Goal: Task Accomplishment & Management: Manage account settings

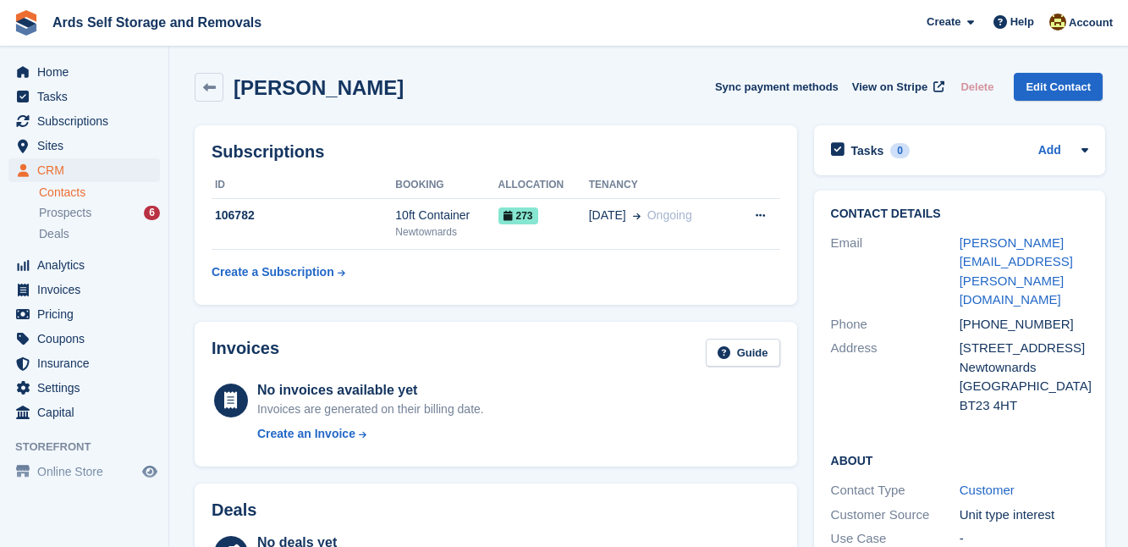
scroll to position [615, 0]
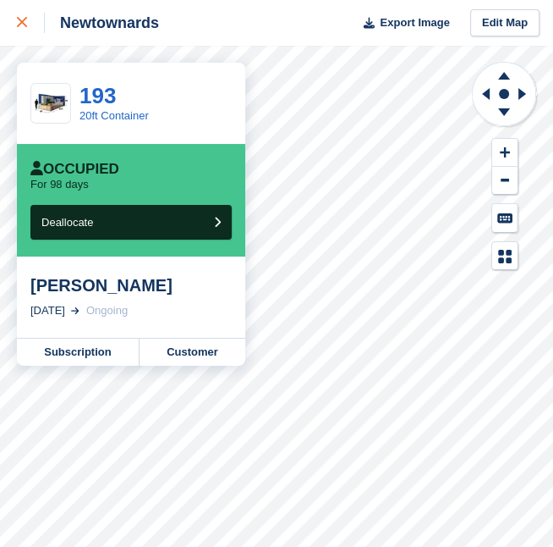
click at [23, 19] on icon at bounding box center [22, 22] width 10 height 10
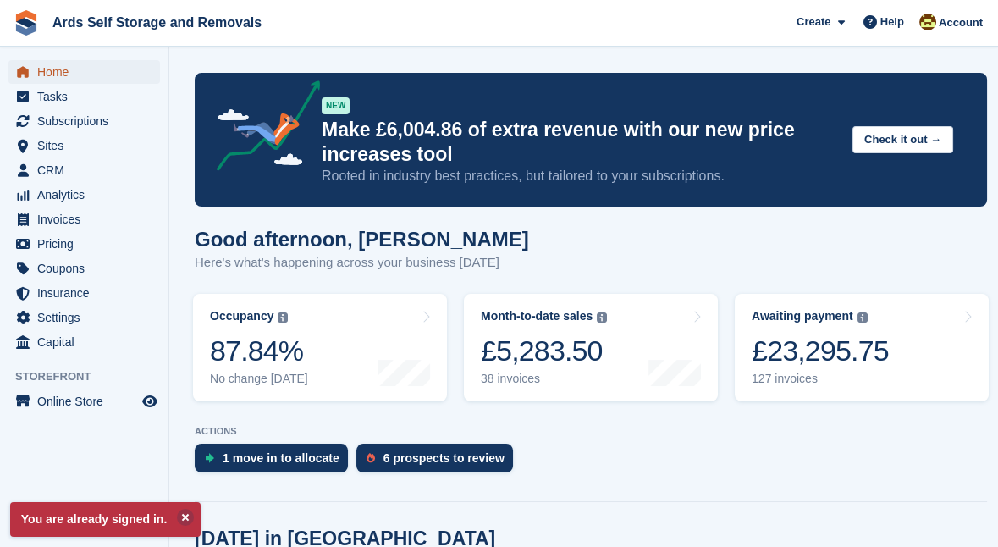
click at [58, 69] on span "Home" at bounding box center [88, 72] width 102 height 24
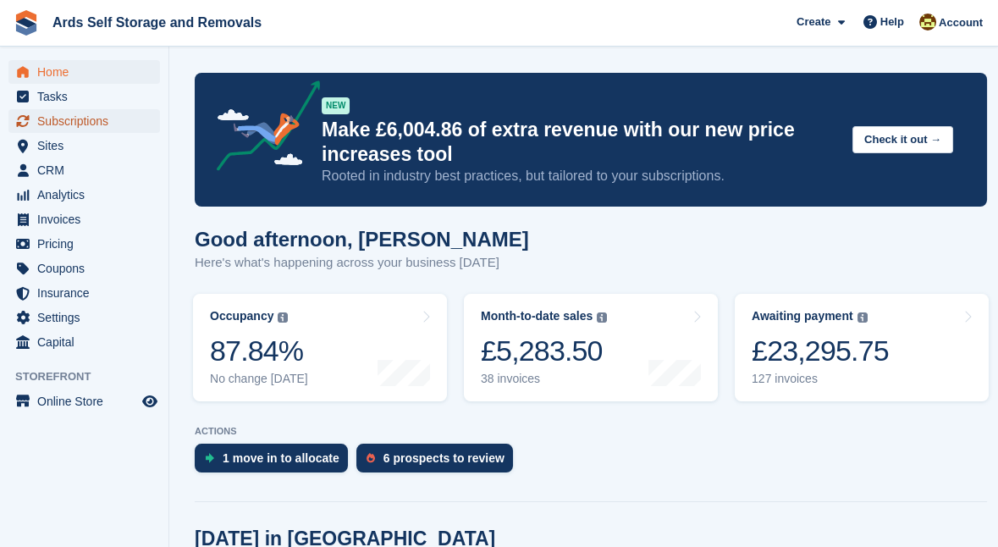
click at [66, 118] on span "Subscriptions" at bounding box center [88, 121] width 102 height 24
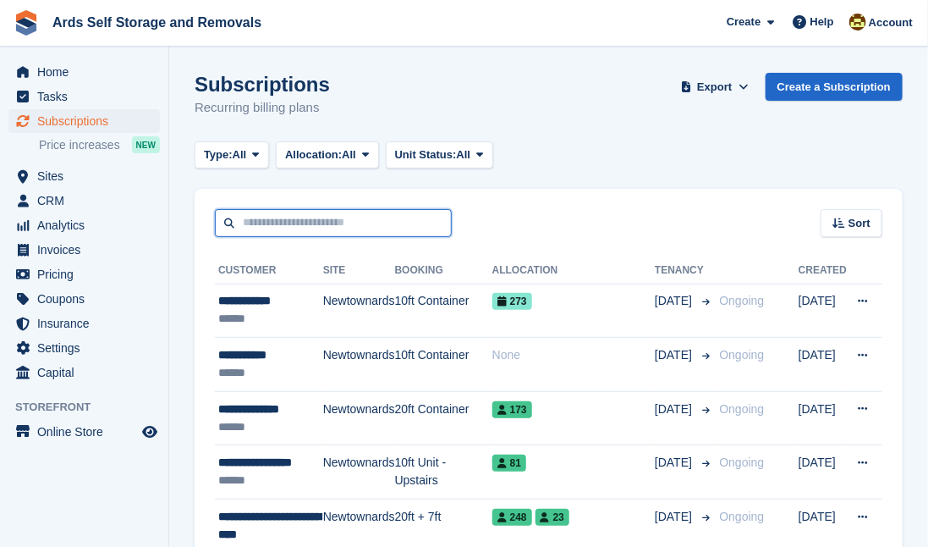
click at [251, 224] on input "text" at bounding box center [333, 223] width 237 height 28
type input "*****"
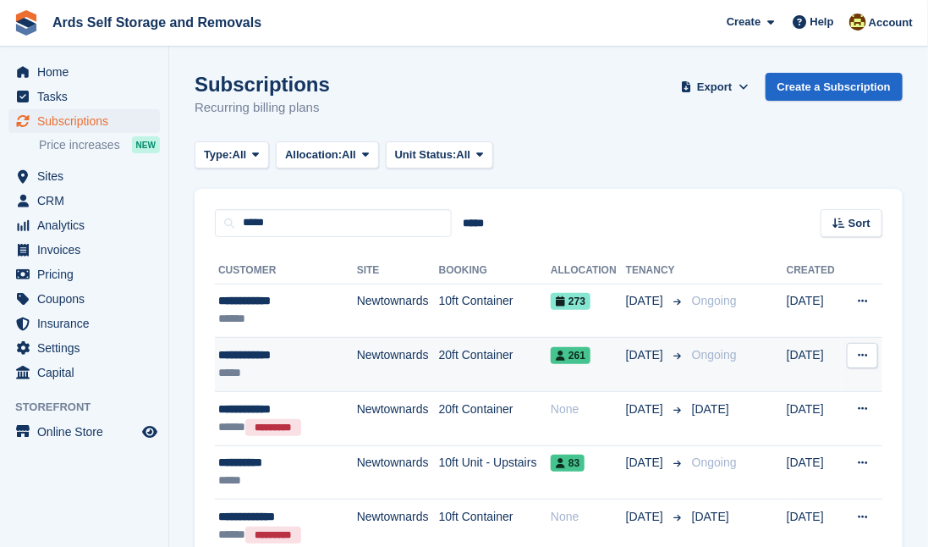
click at [560, 355] on span "261" at bounding box center [571, 355] width 40 height 17
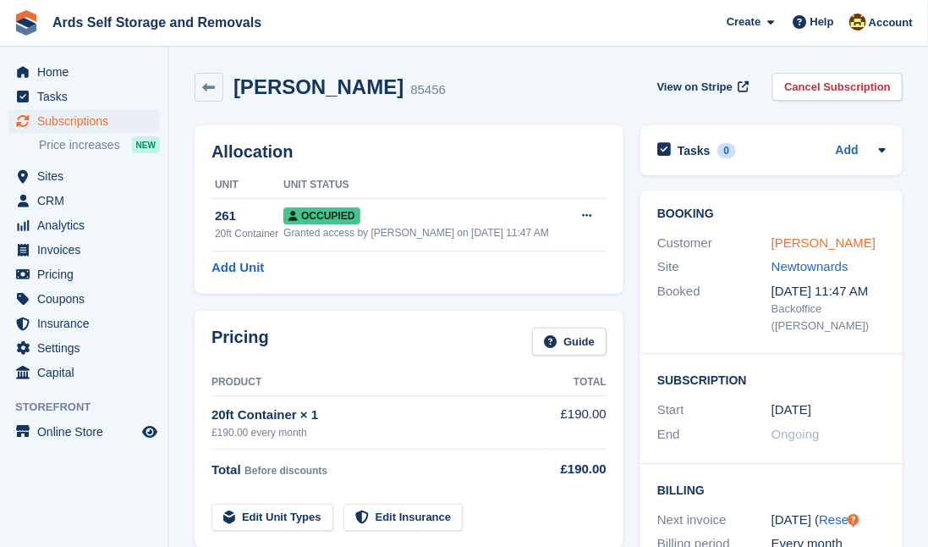
click at [789, 238] on link "Evelin Kelly" at bounding box center [824, 242] width 104 height 14
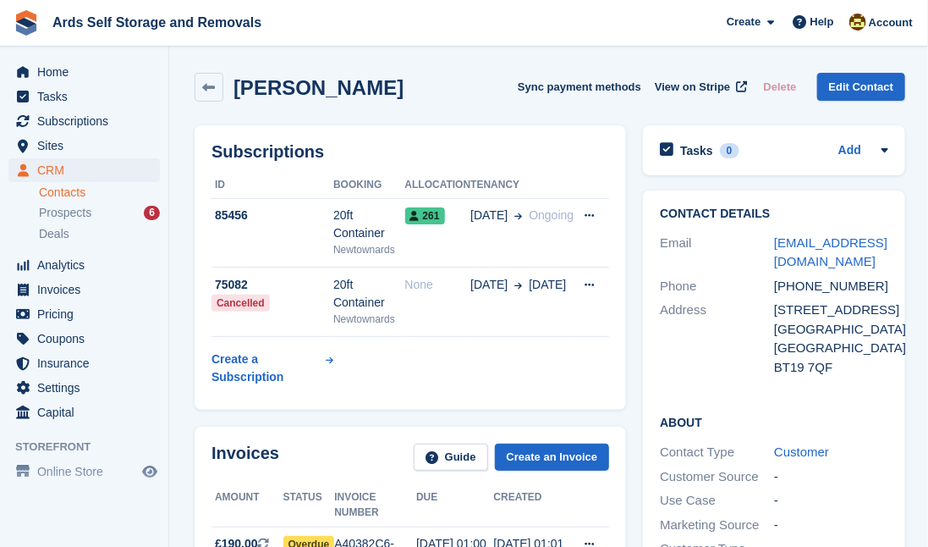
click at [630, 344] on div "Subscriptions ID Booking Allocation Tenancy 85456 20ft Container Newtownards 26…" at bounding box center [410, 267] width 448 height 301
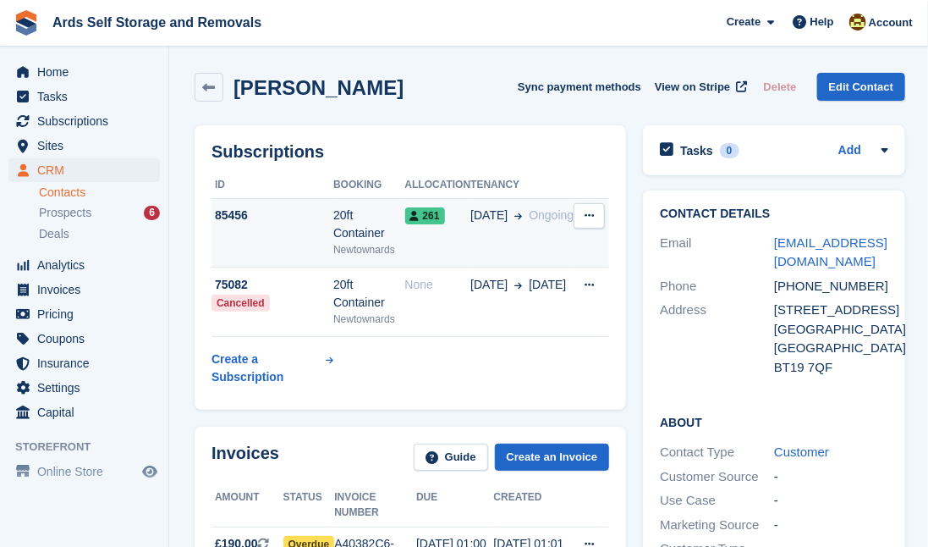
click at [445, 219] on span "261" at bounding box center [425, 215] width 40 height 17
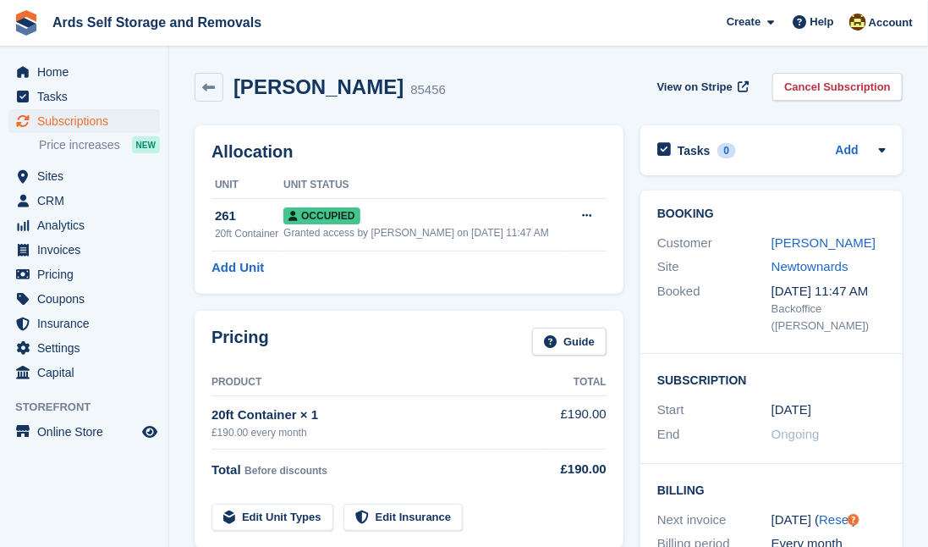
click at [701, 348] on div "Booking Customer [PERSON_NAME] Site [GEOGRAPHIC_DATA] Booked [DATE] 11:47 AM Ba…" at bounding box center [772, 271] width 262 height 163
click at [630, 366] on div "Pricing Guide Product Total 20ft Container × 1 £190.00 every month £190.00 Tota…" at bounding box center [409, 429] width 446 height 254
click at [817, 240] on link "[PERSON_NAME]" at bounding box center [824, 242] width 104 height 14
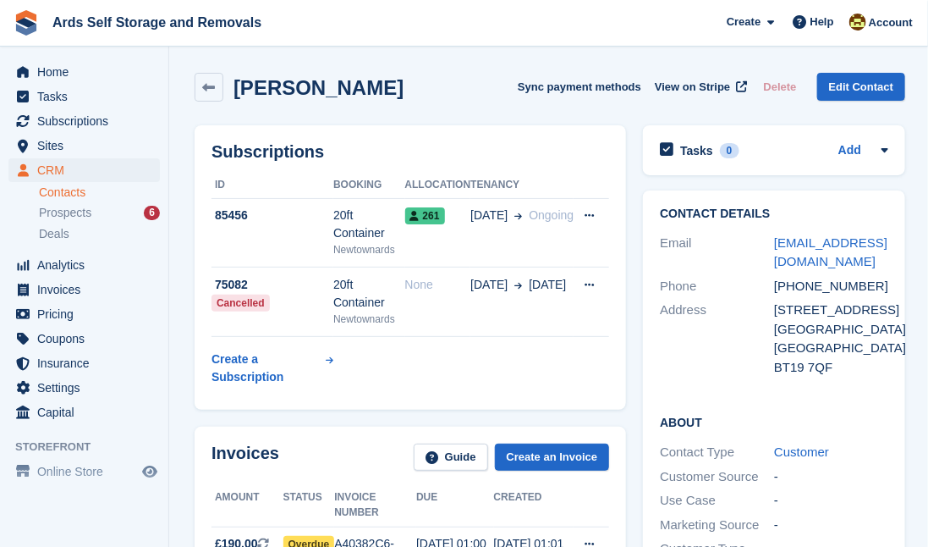
click at [635, 395] on div "Contact Details Email [EMAIL_ADDRESS][DOMAIN_NAME] Phone [PHONE_NUMBER] Address…" at bounding box center [774, 484] width 279 height 604
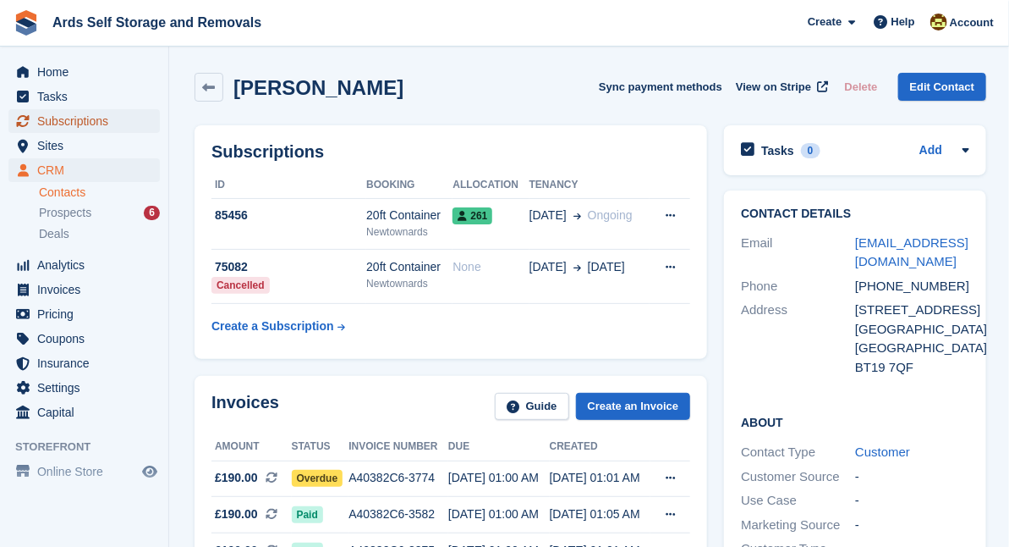
click at [92, 119] on span "Subscriptions" at bounding box center [88, 121] width 102 height 24
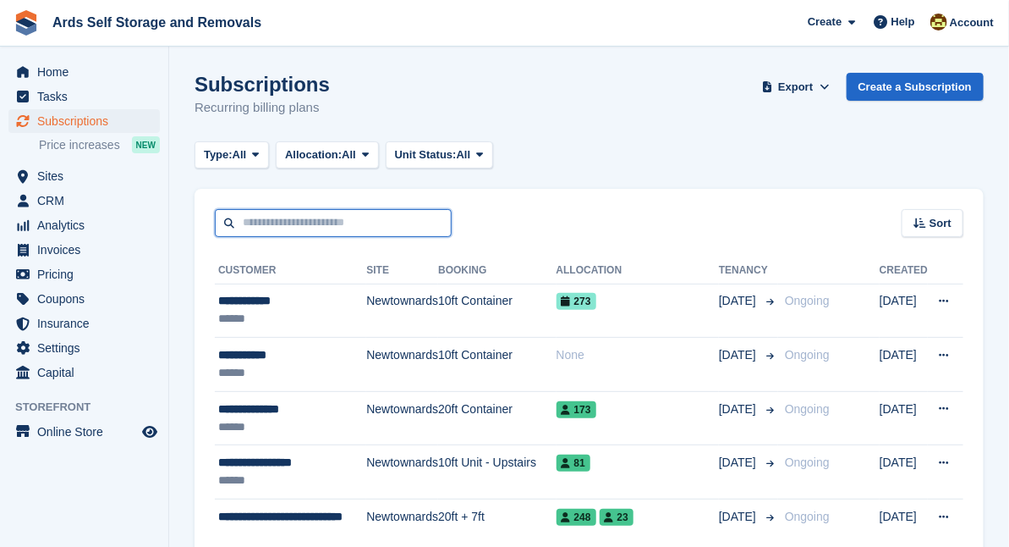
click at [267, 219] on input "text" at bounding box center [333, 223] width 237 height 28
type input "******"
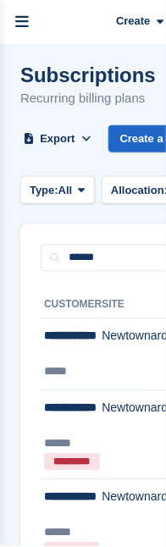
scroll to position [30, 0]
